Goal: Transaction & Acquisition: Purchase product/service

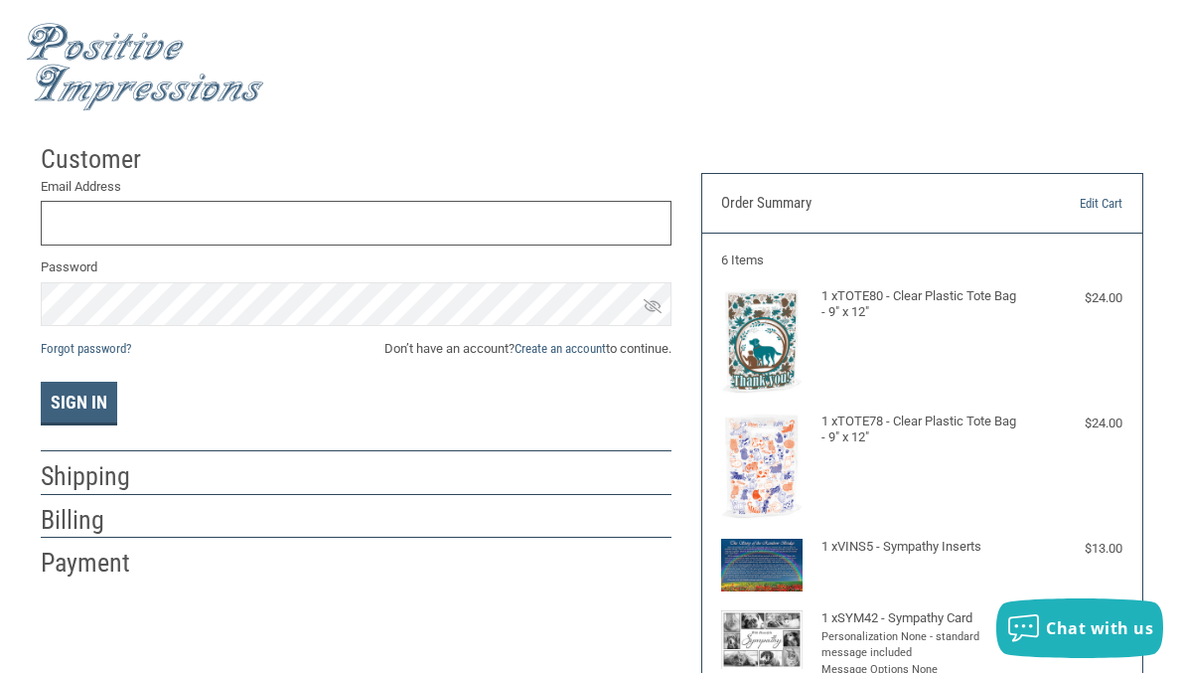
type input "[EMAIL_ADDRESS][DOMAIN_NAME]"
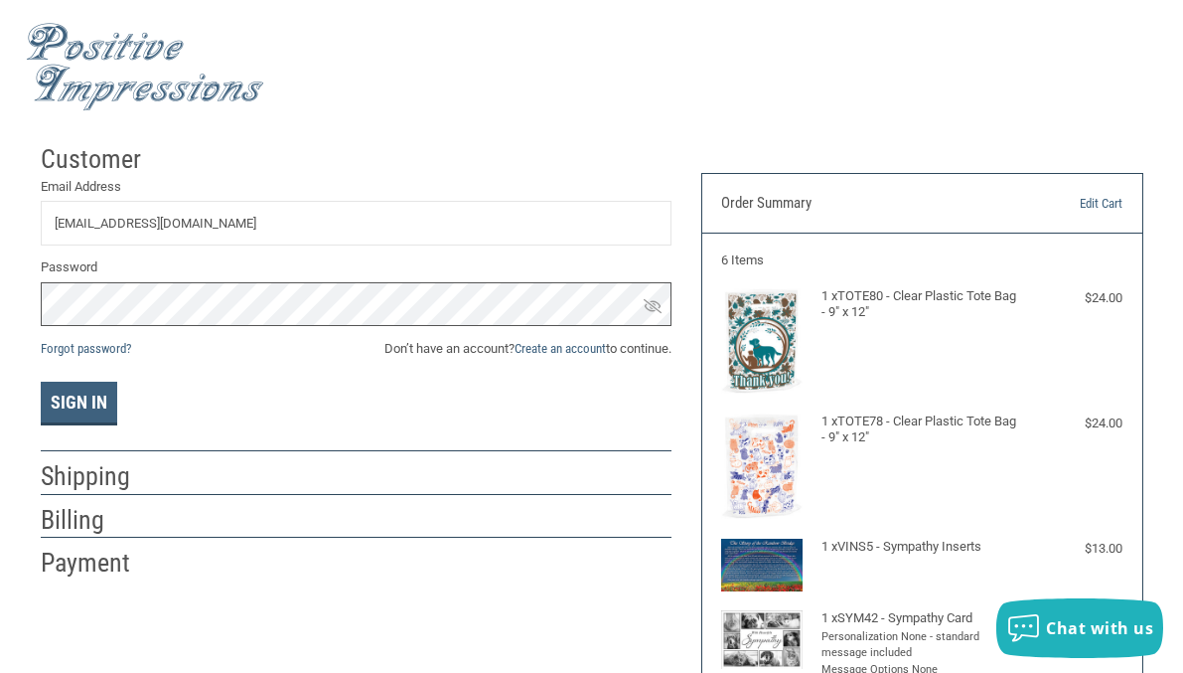
click at [78, 401] on button "Sign In" at bounding box center [79, 404] width 77 height 44
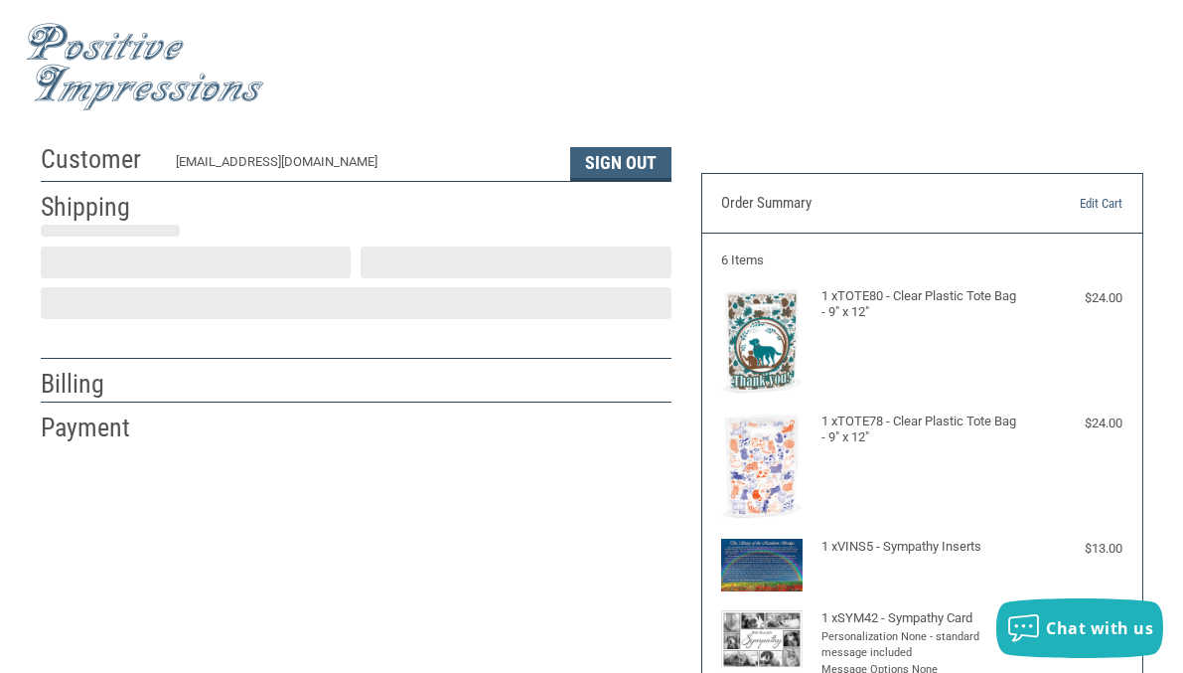
scroll to position [47, 0]
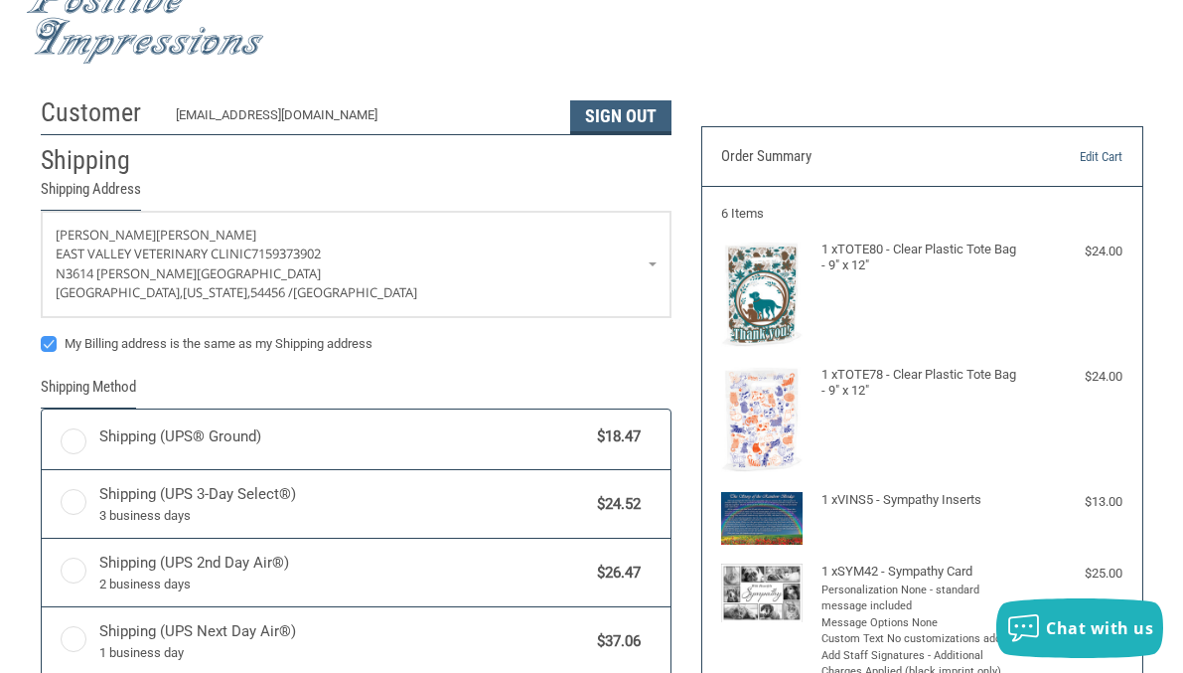
radio input "true"
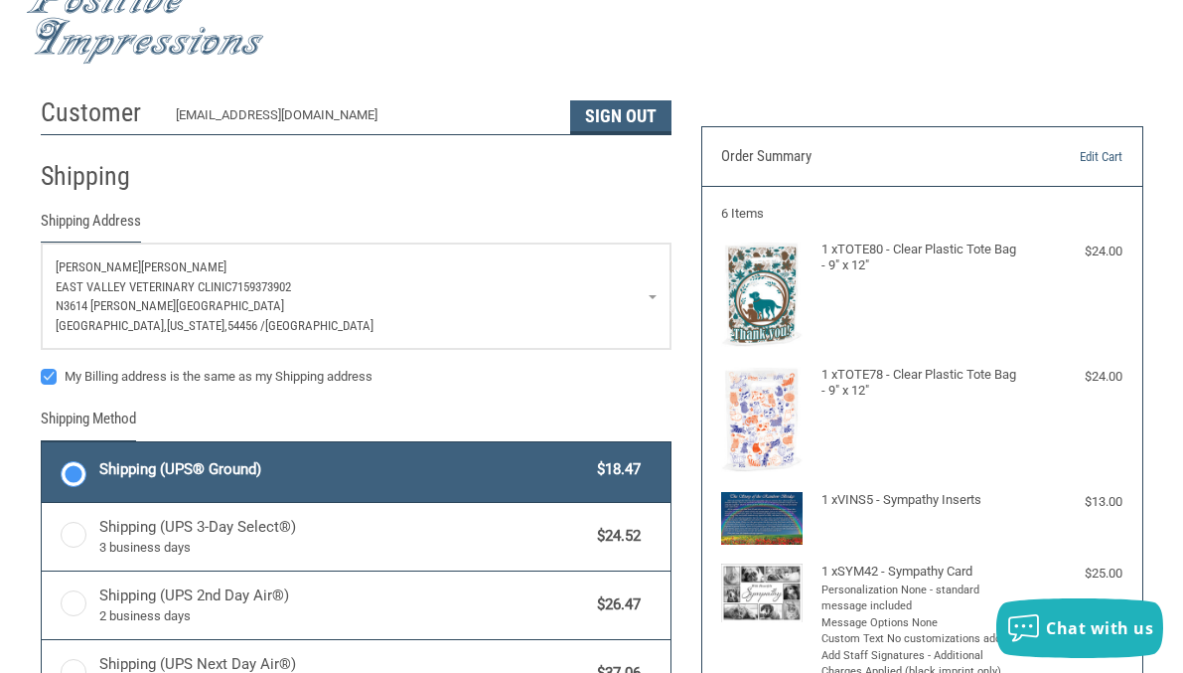
click at [141, 264] on span "[PERSON_NAME]" at bounding box center [183, 266] width 85 height 15
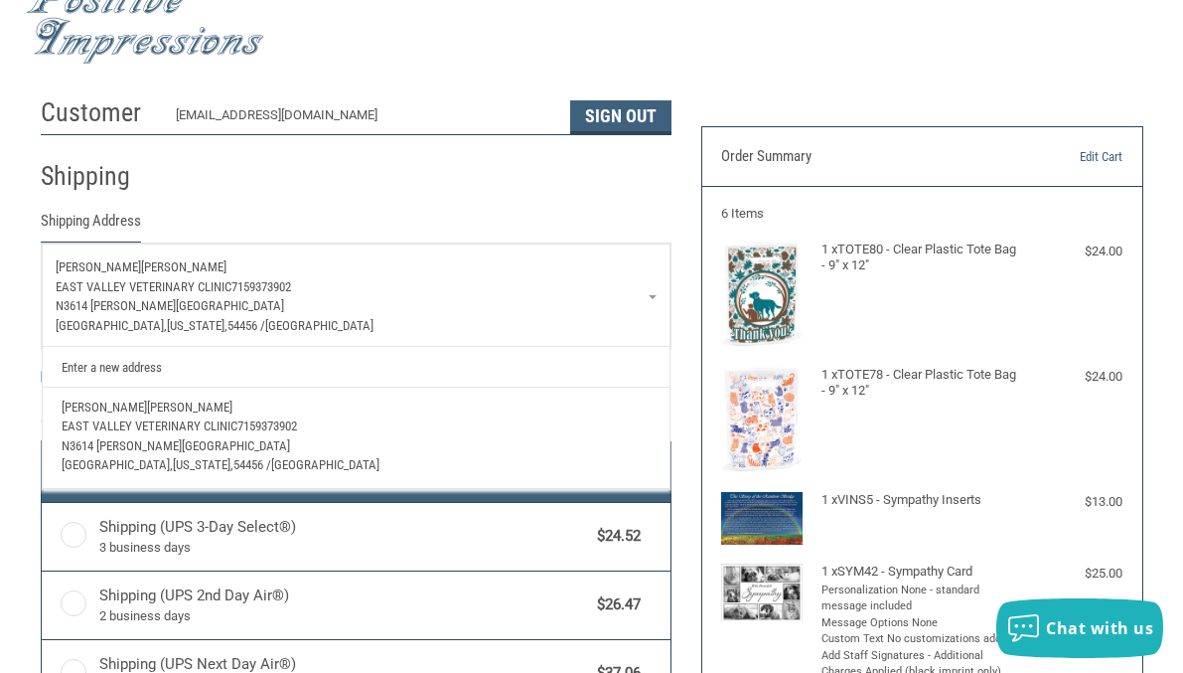
click at [120, 369] on link "Enter a new address" at bounding box center [356, 366] width 608 height 39
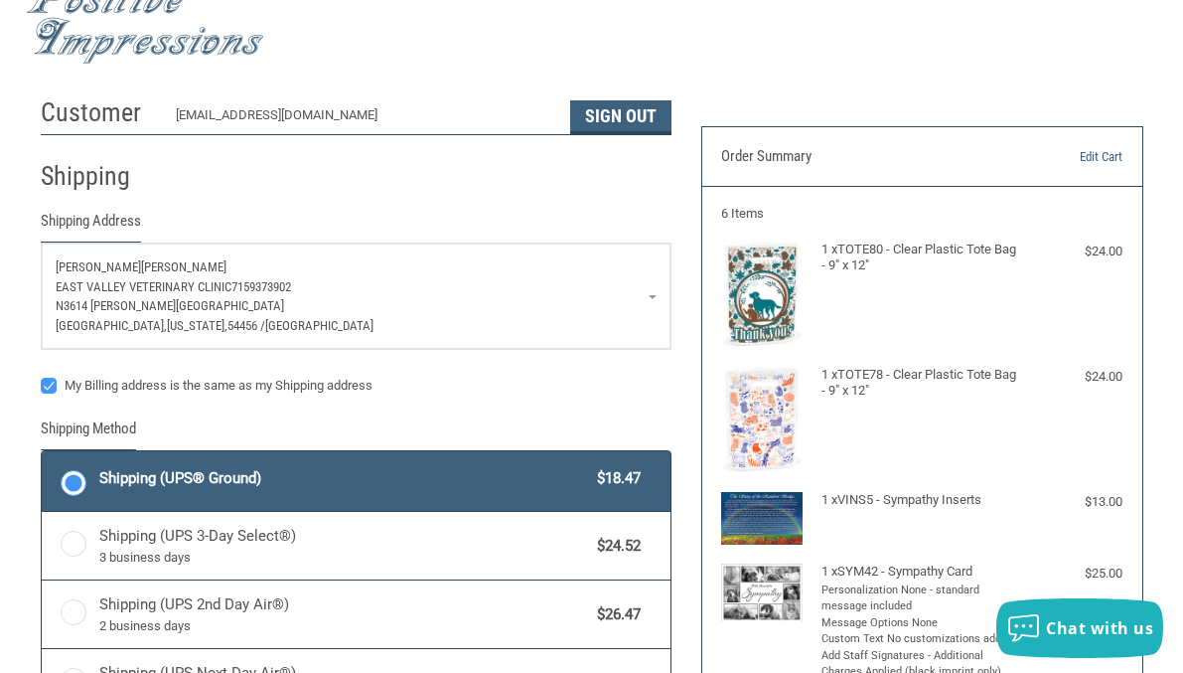
select select "US"
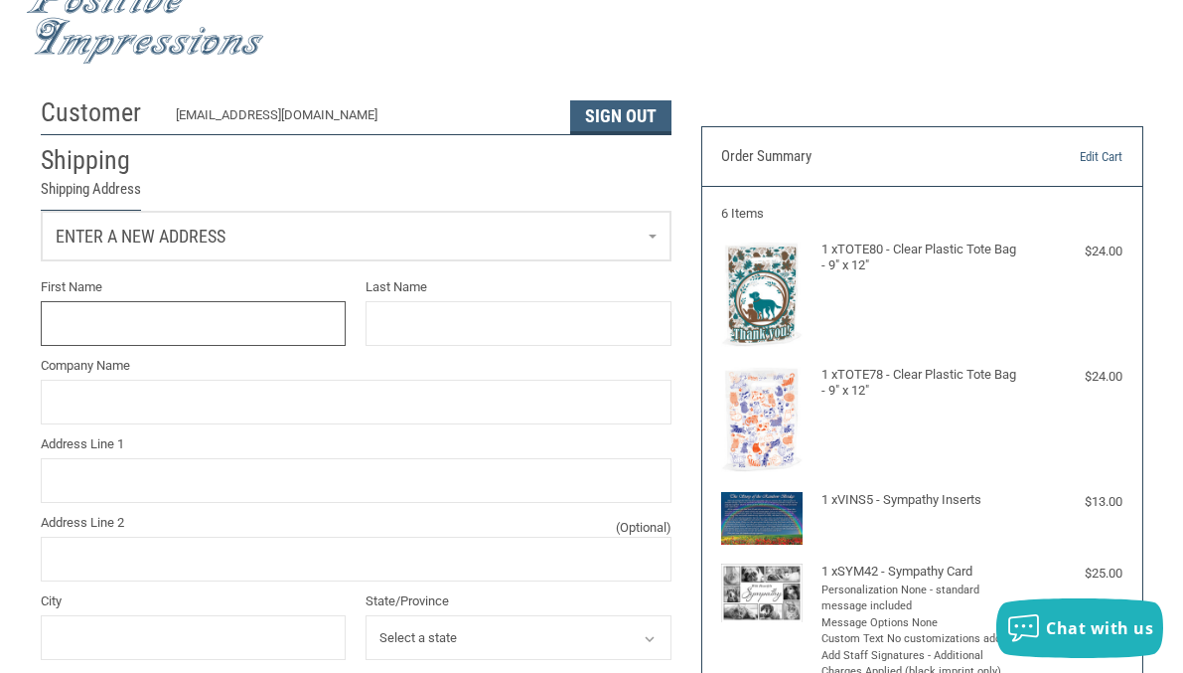
type input "E"
click at [100, 330] on input "EMILYQ" at bounding box center [194, 323] width 306 height 45
type input "[PERSON_NAME]"
click at [424, 317] on input "Last Name" at bounding box center [519, 323] width 306 height 45
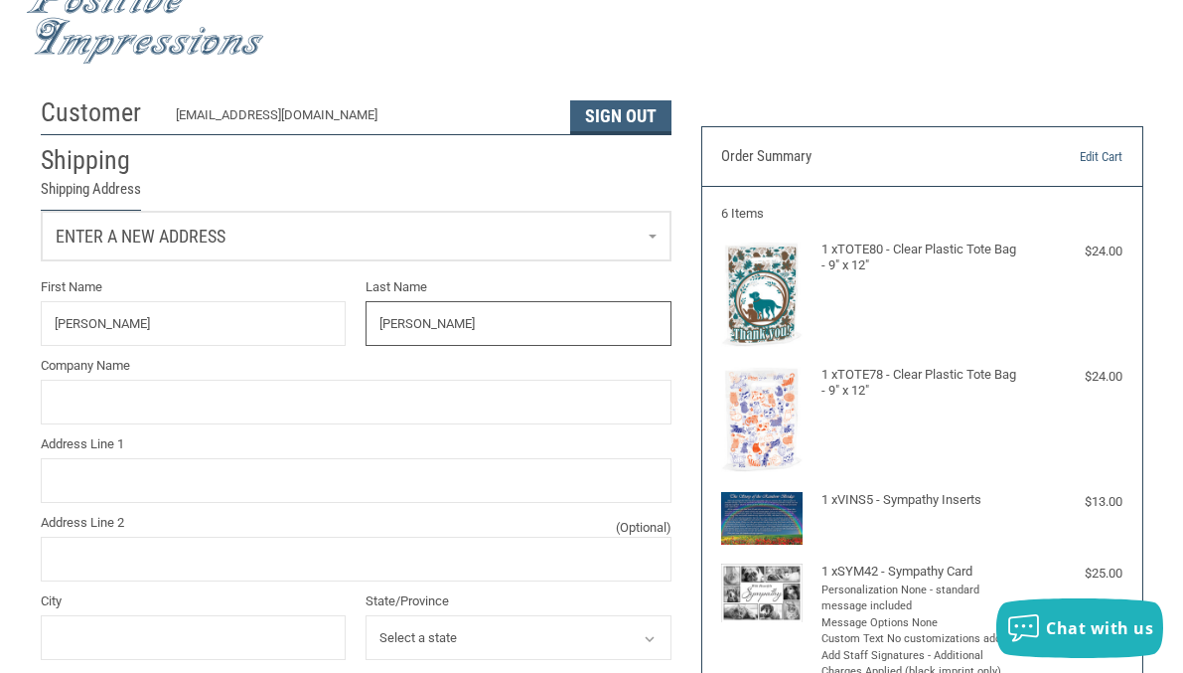
type input "[PERSON_NAME]"
click at [216, 324] on input "[PERSON_NAME]" at bounding box center [194, 323] width 306 height 45
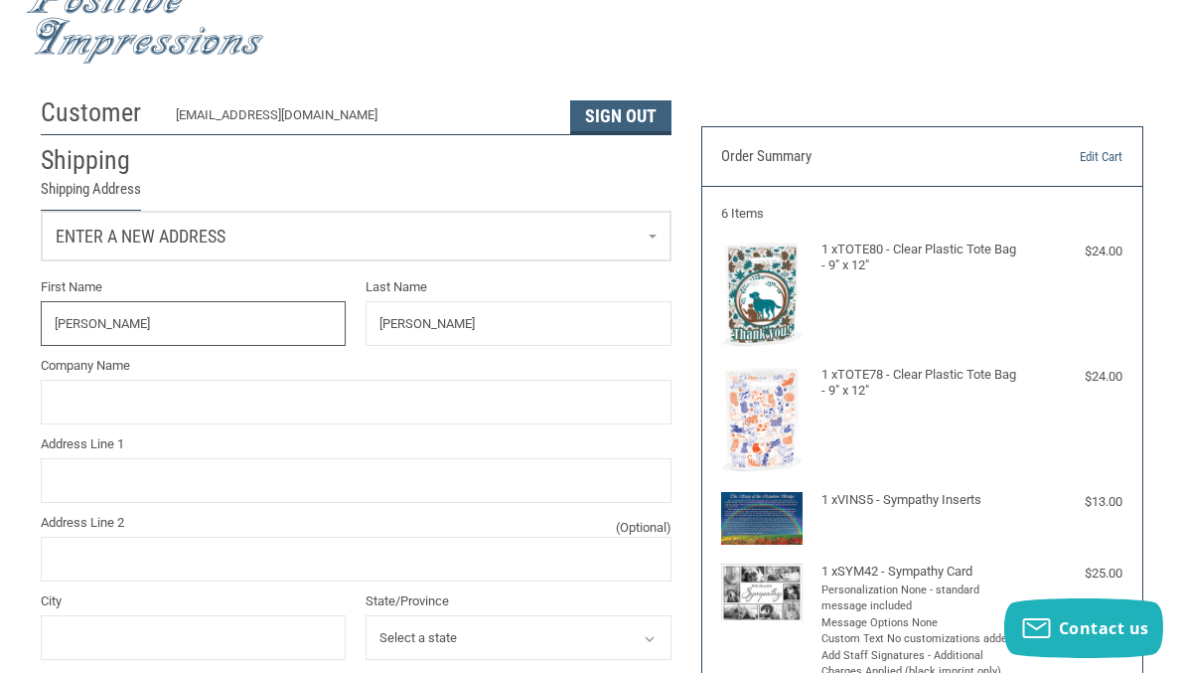
type input "[PERSON_NAME]"
type input "EAST VALLEY VETERINARY CLINIC"
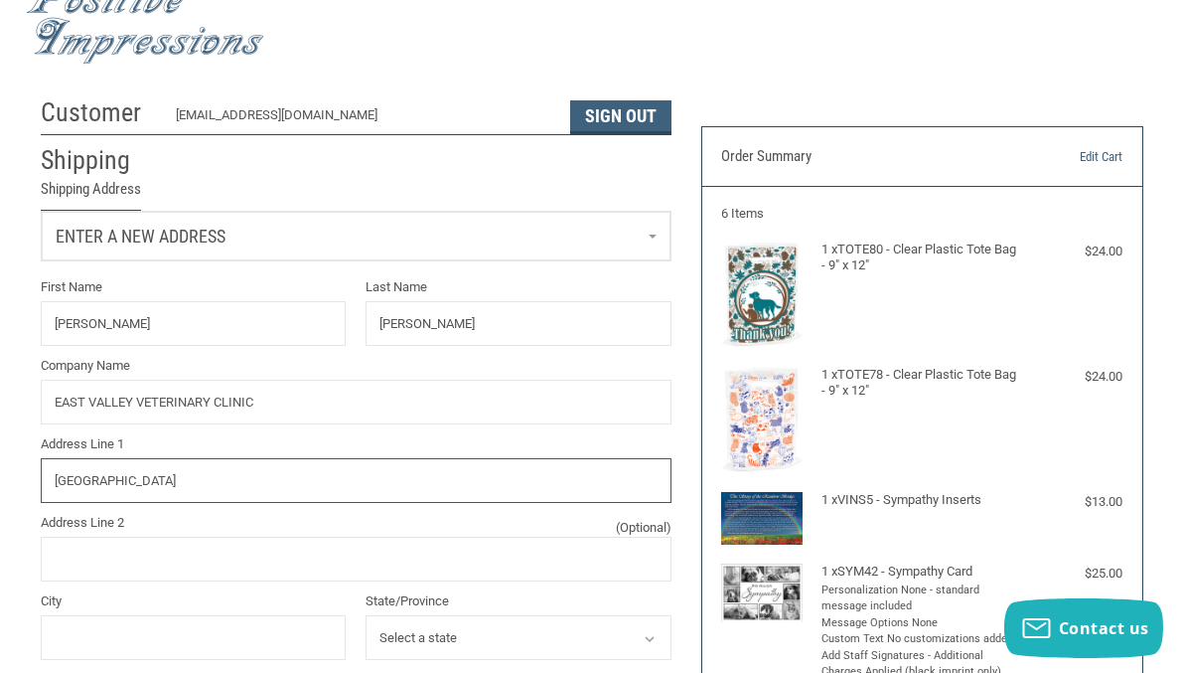
type input "[STREET_ADDRESS]"
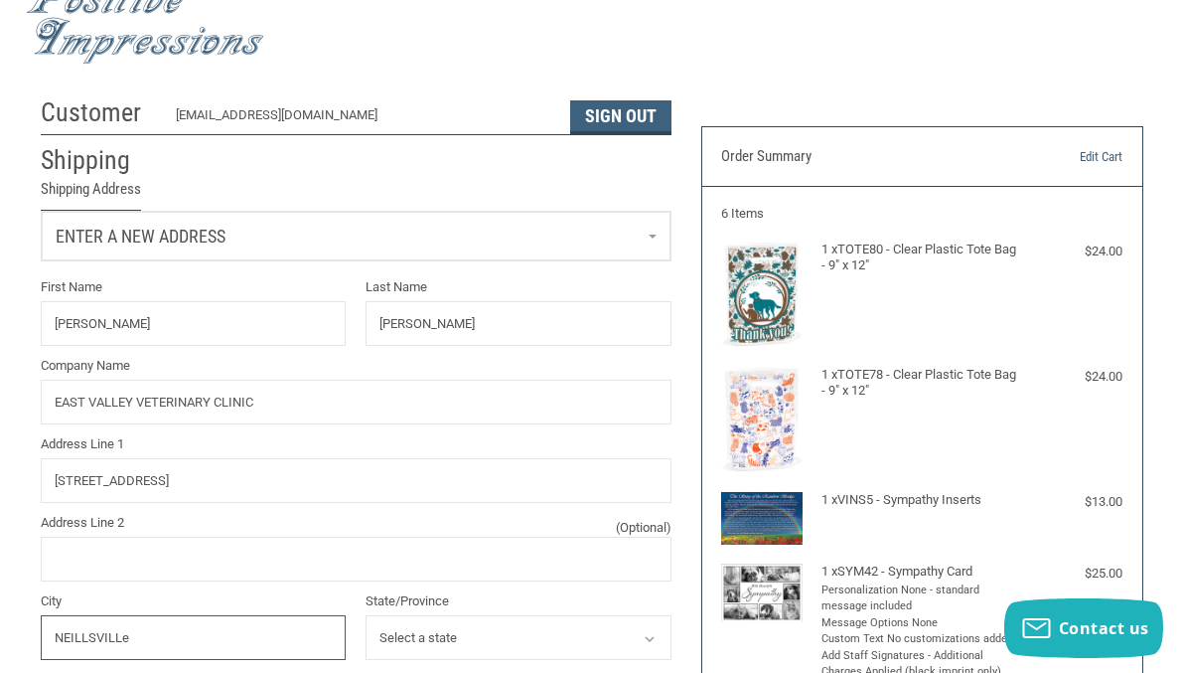
type input "[GEOGRAPHIC_DATA]"
select select "WI"
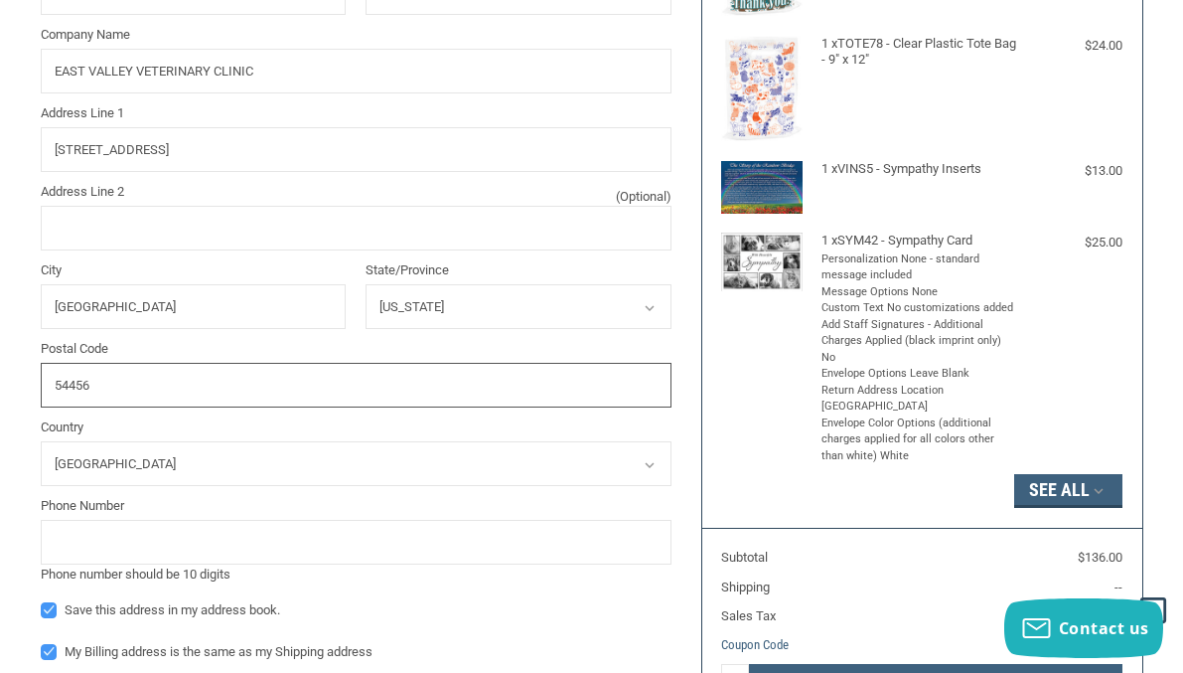
scroll to position [417, 0]
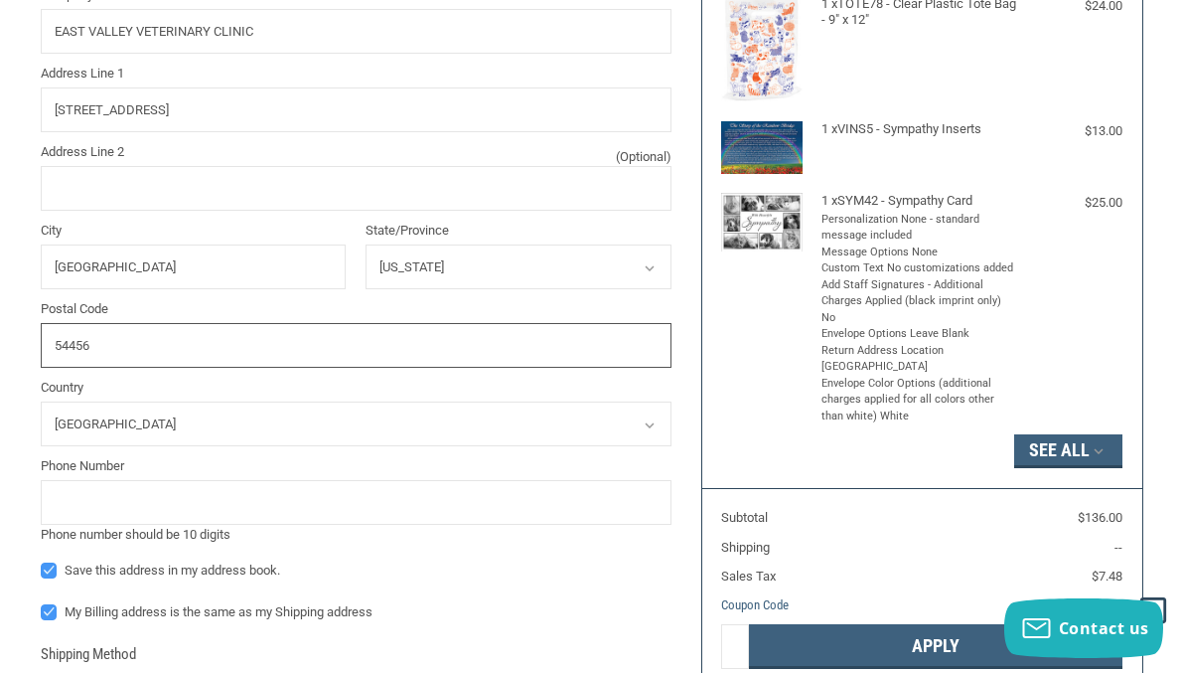
type input "54456"
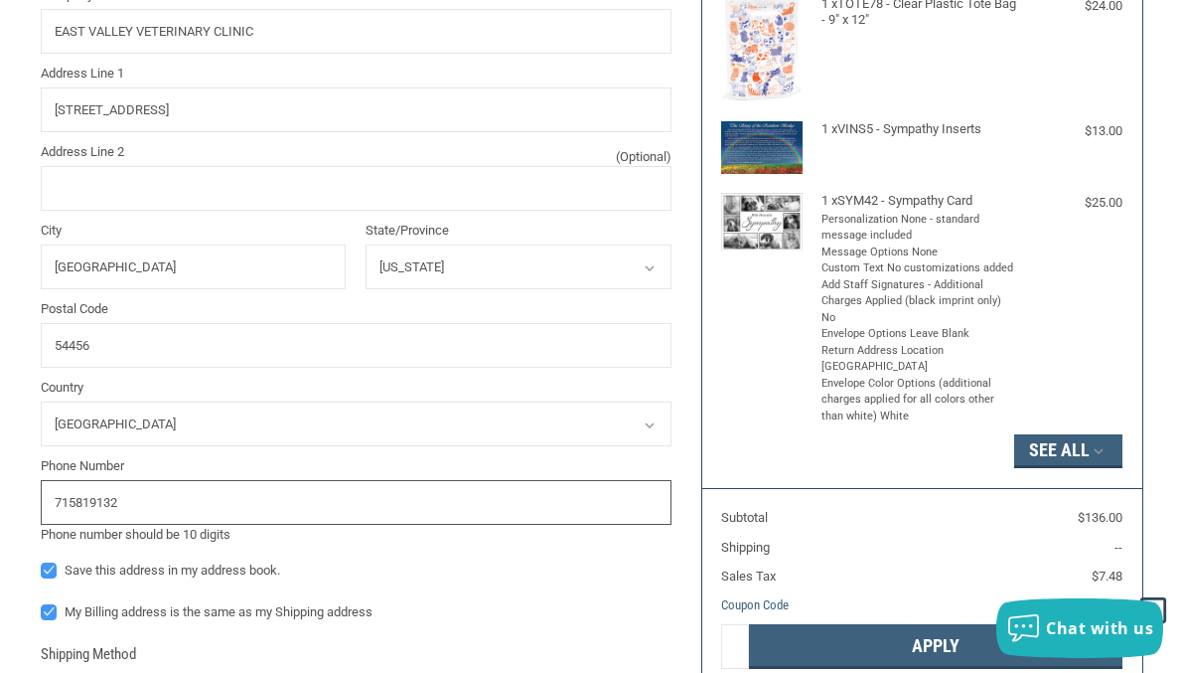
type input "7158191322"
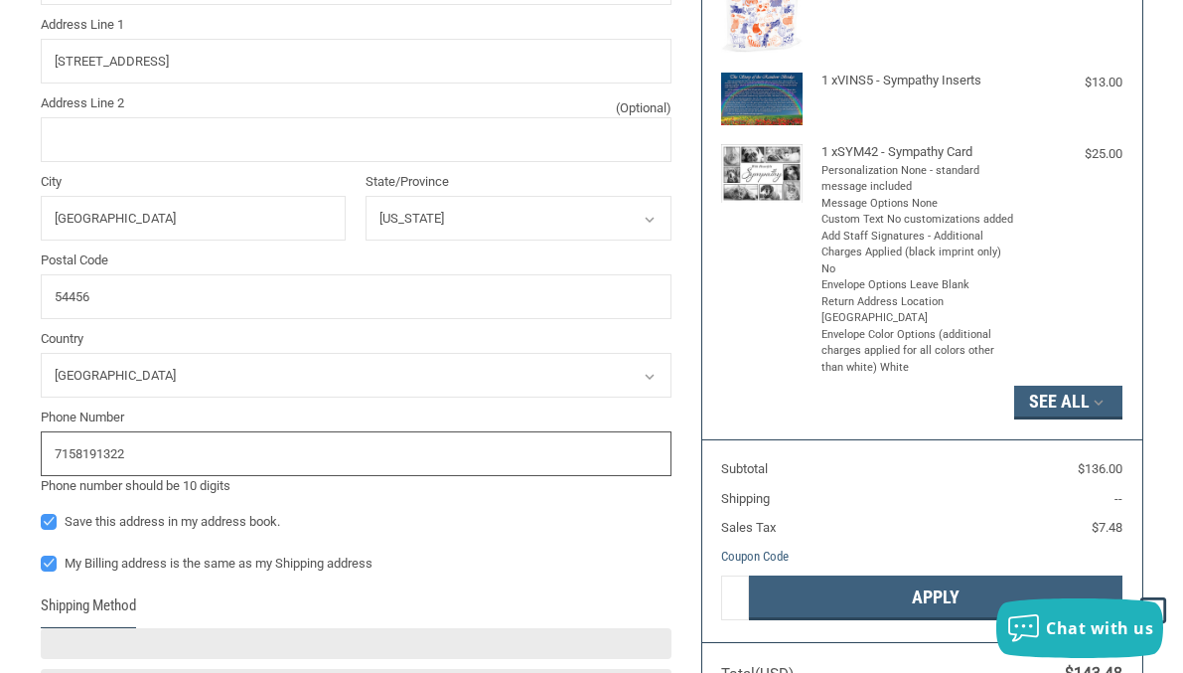
scroll to position [490, 0]
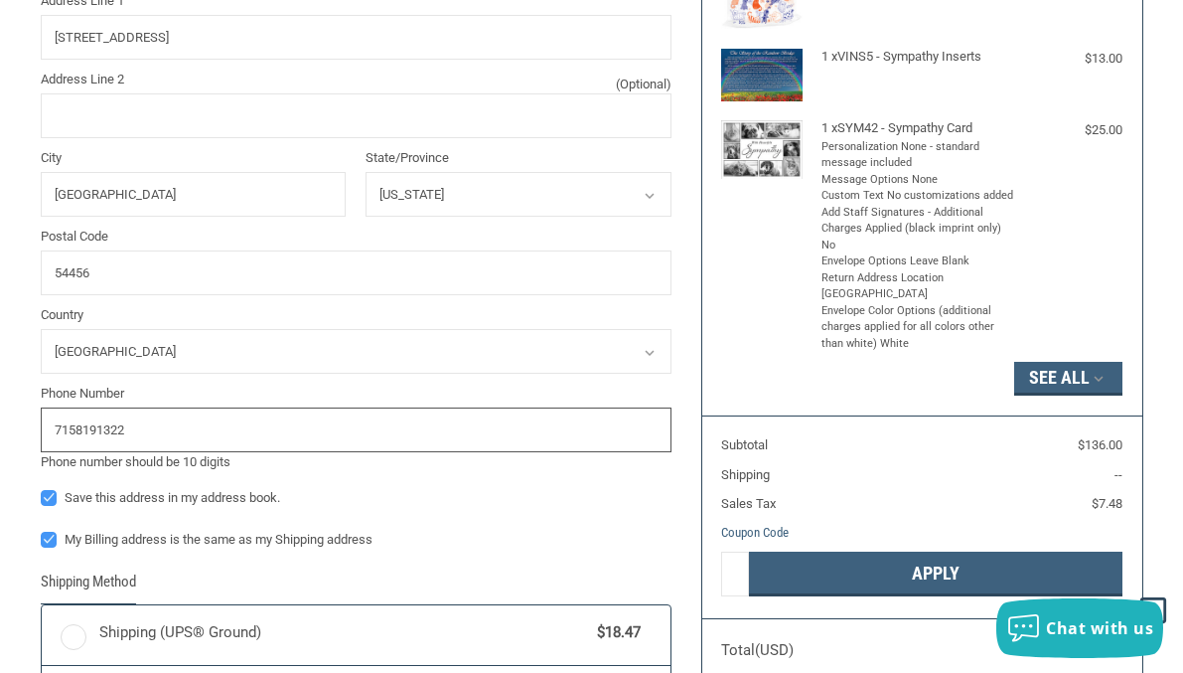
radio input "true"
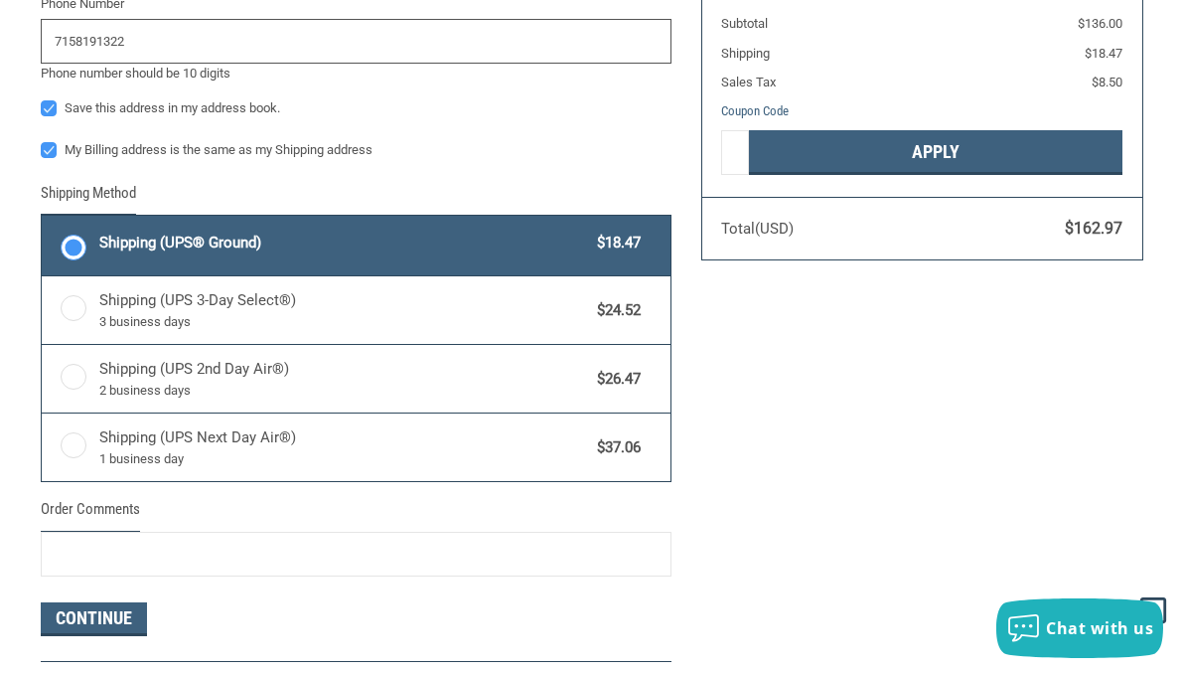
scroll to position [1012, 0]
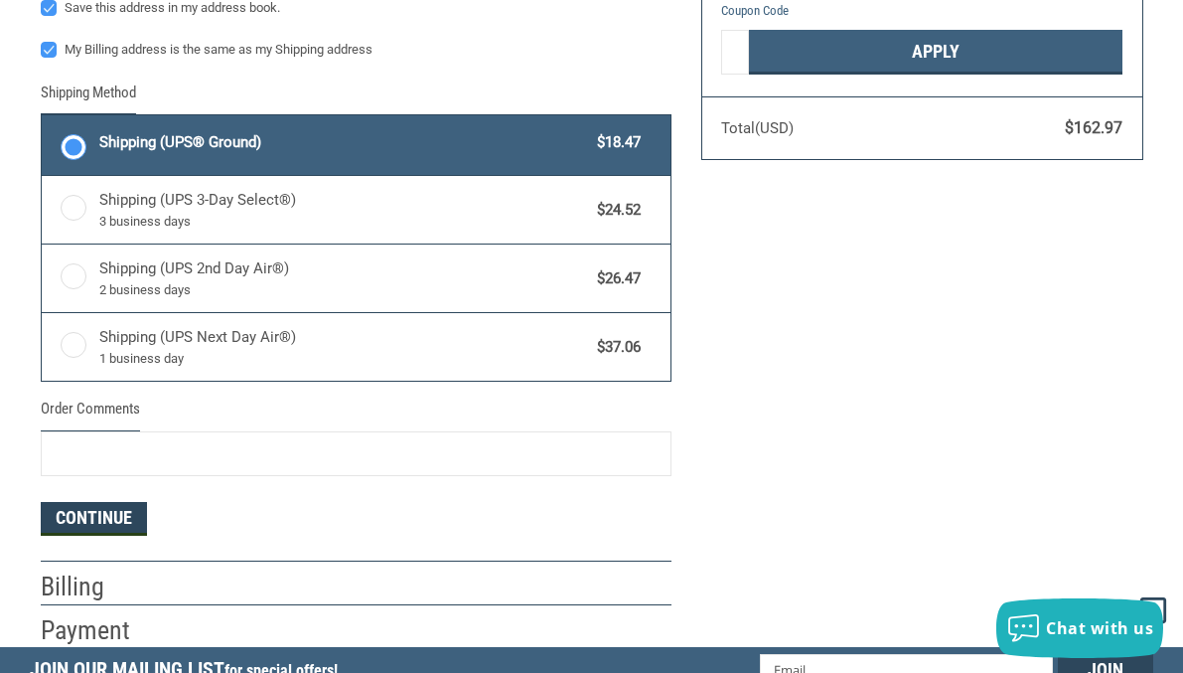
type input "7158191322"
click at [108, 513] on button "Continue" at bounding box center [94, 519] width 106 height 34
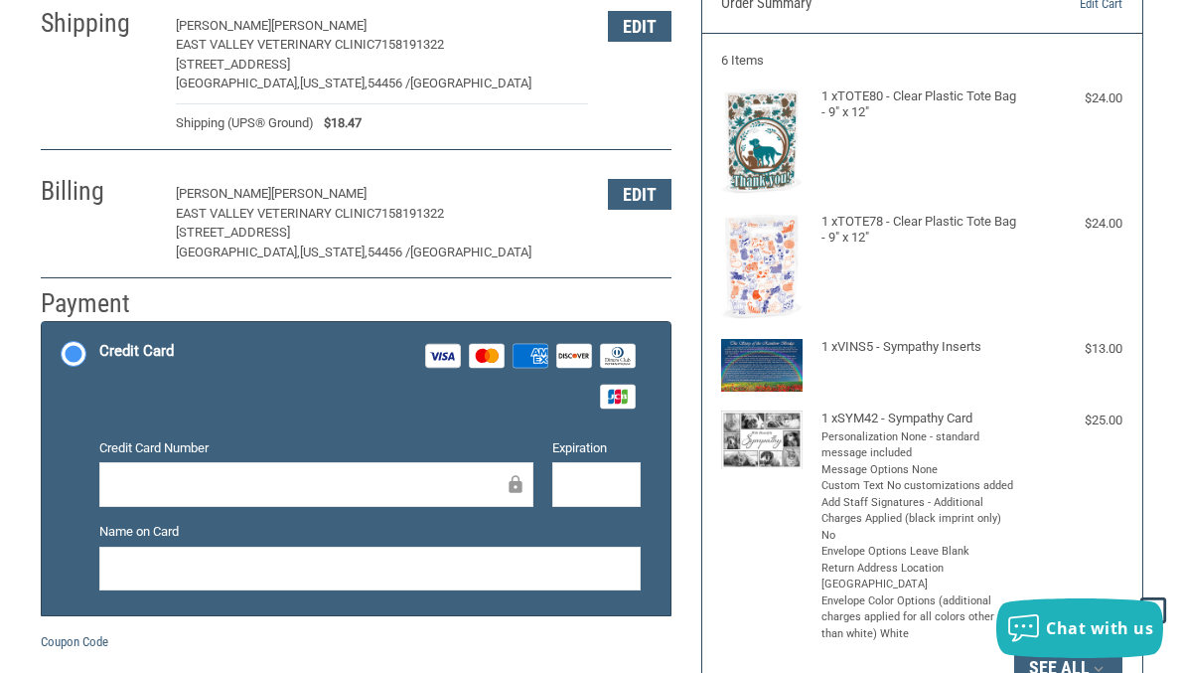
scroll to position [223, 0]
